Goal: Task Accomplishment & Management: Use online tool/utility

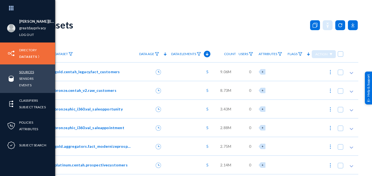
click at [26, 71] on link "Sources" at bounding box center [26, 72] width 15 height 6
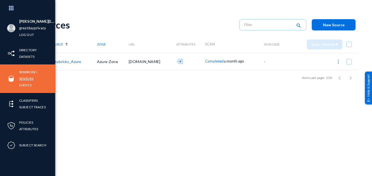
click at [26, 77] on link "Sensors" at bounding box center [26, 78] width 14 height 6
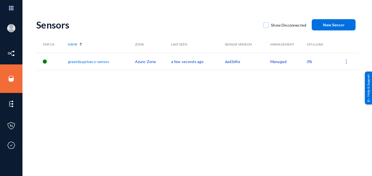
click at [89, 62] on link "greatdayprivacy-sensor" at bounding box center [88, 61] width 41 height 5
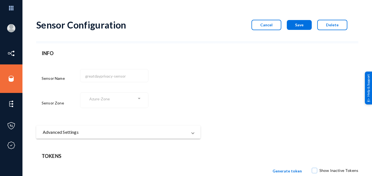
click at [192, 132] on span at bounding box center [193, 132] width 2 height 7
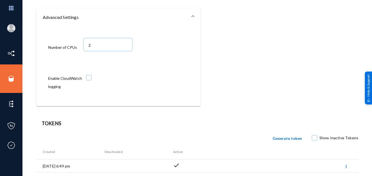
scroll to position [117, 0]
click at [90, 77] on span at bounding box center [88, 77] width 5 height 5
click at [89, 80] on input "checkbox" at bounding box center [88, 80] width 1 height 1
checkbox input "true"
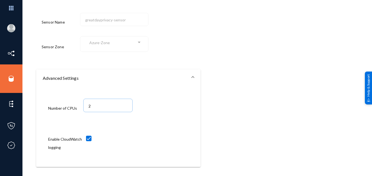
scroll to position [0, 0]
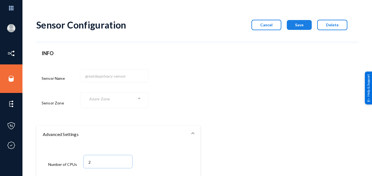
click at [295, 23] on span "Save" at bounding box center [299, 24] width 8 height 5
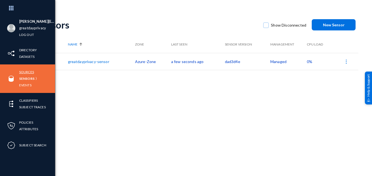
click at [25, 71] on link "Sources" at bounding box center [26, 72] width 15 height 6
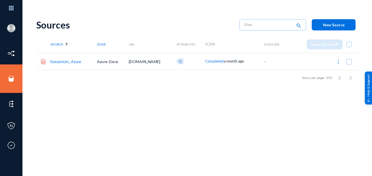
click at [76, 62] on link "Databricks_Azure" at bounding box center [65, 61] width 31 height 5
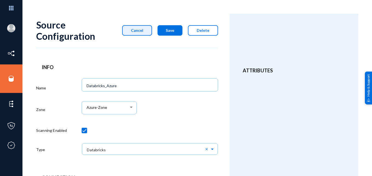
click at [136, 28] on span "Cancel" at bounding box center [137, 30] width 12 height 5
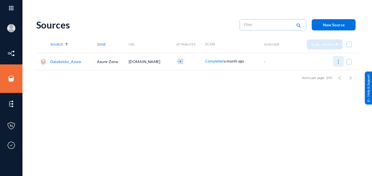
click at [338, 61] on img at bounding box center [338, 61] width 5 height 5
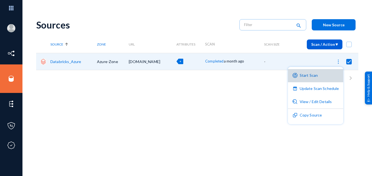
click at [320, 75] on button "Start Scan" at bounding box center [316, 75] width 56 height 13
checkbox input "false"
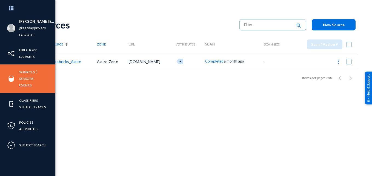
click at [27, 85] on link "Events" at bounding box center [25, 85] width 12 height 6
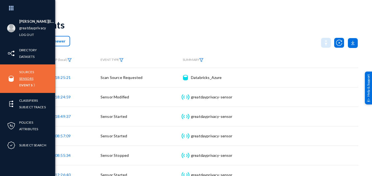
click at [25, 78] on link "Sensors" at bounding box center [26, 78] width 14 height 6
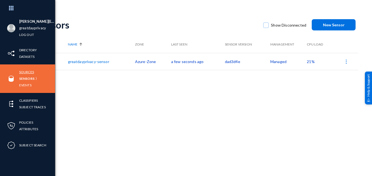
click at [30, 72] on link "Sources" at bounding box center [26, 72] width 15 height 6
